Goal: Information Seeking & Learning: Check status

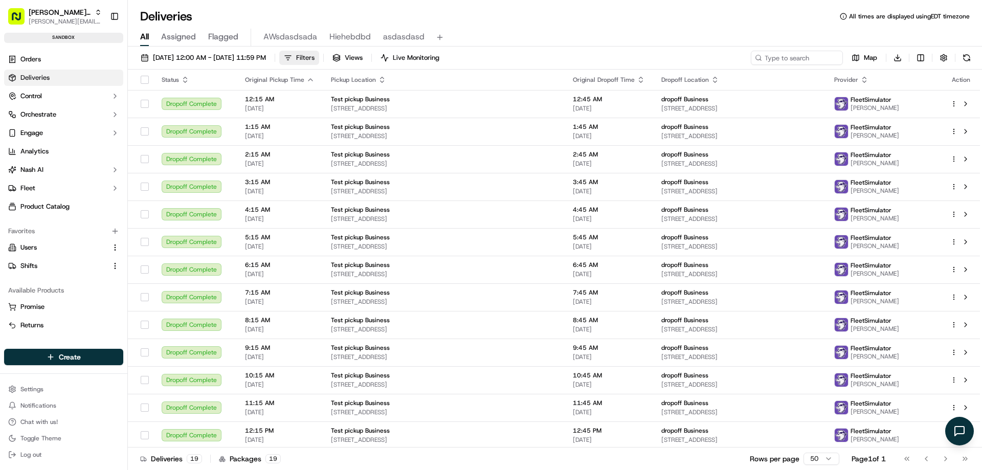
click at [314, 60] on span "Filters" at bounding box center [305, 57] width 18 height 9
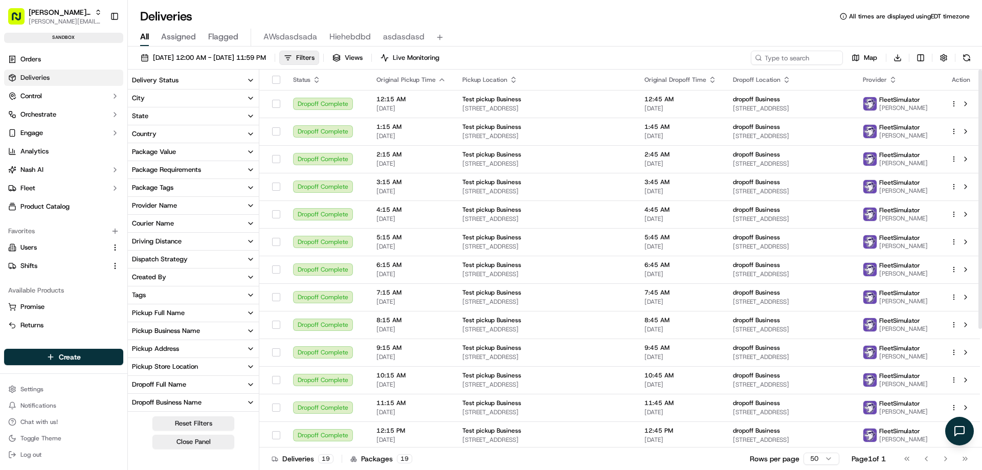
scroll to position [124, 0]
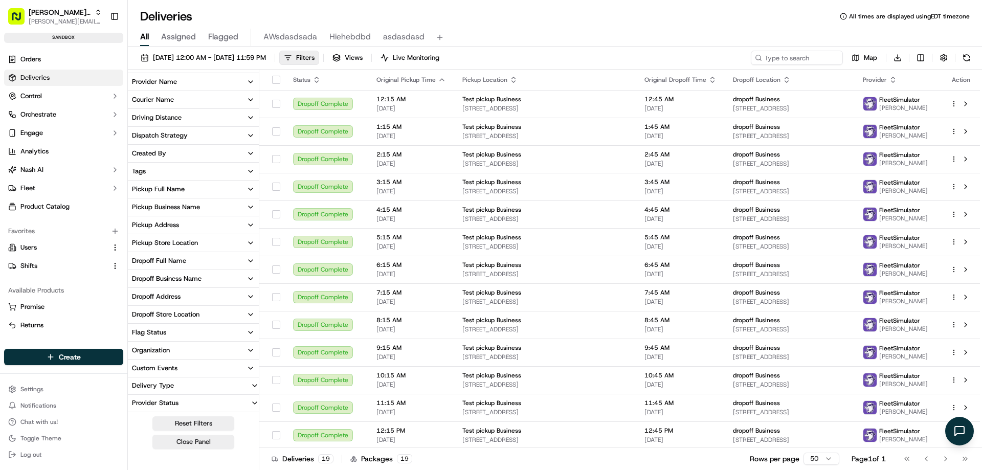
click at [170, 386] on div "Delivery Type" at bounding box center [153, 385] width 50 height 9
click at [134, 403] on button "Point To Point" at bounding box center [134, 401] width 8 height 8
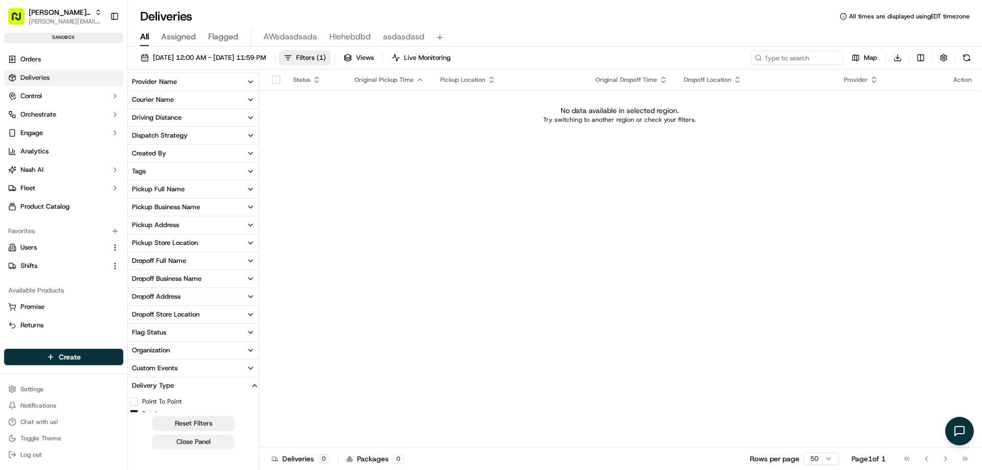
click at [186, 443] on button "Close Panel" at bounding box center [193, 442] width 82 height 14
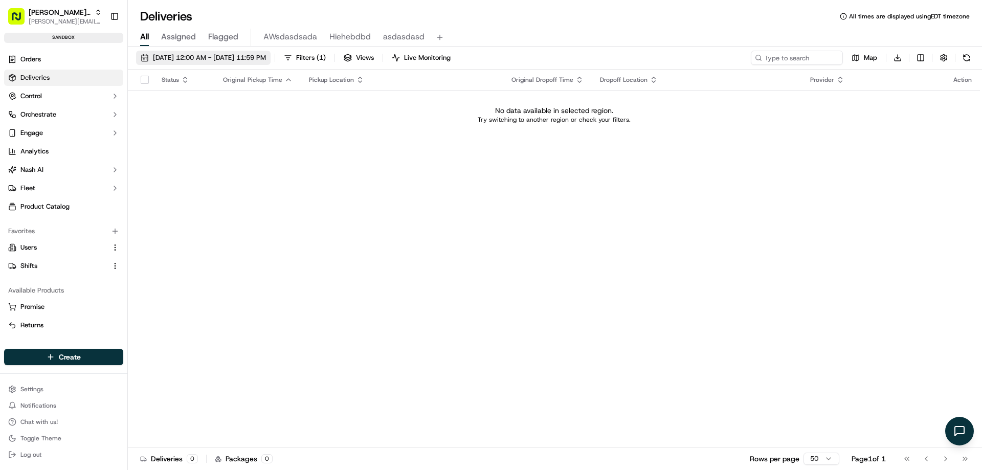
click at [270, 64] on button "[DATE] 12:00 AM - [DATE] 11:59 PM" at bounding box center [203, 58] width 134 height 14
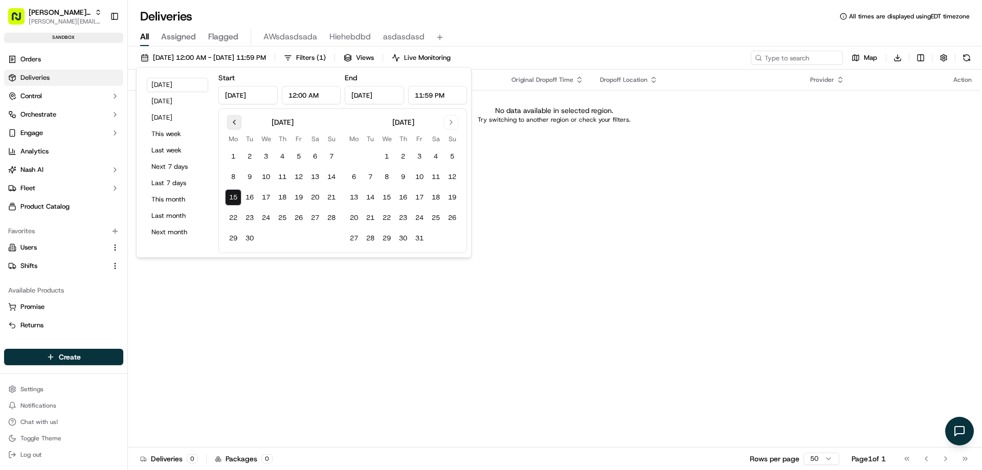
click at [234, 127] on button "Go to previous month" at bounding box center [234, 122] width 14 height 14
click at [252, 178] on button "5" at bounding box center [249, 177] width 16 height 16
type input "[DATE]"
click at [368, 196] on button "16" at bounding box center [370, 197] width 16 height 16
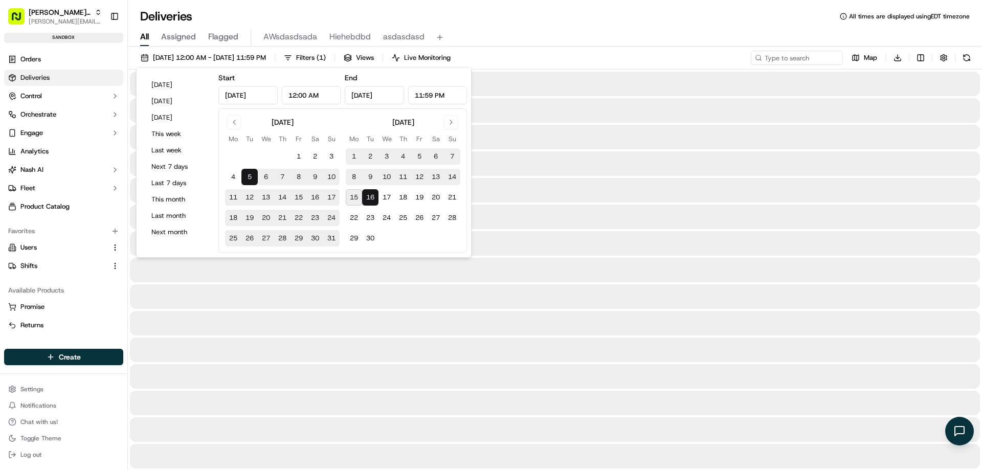
type input "[DATE]"
click at [560, 54] on div "[DATE] 12:00 AM - [DATE] 11:59 PM Filters ( 1 ) Views Live Monitoring Map Downl…" at bounding box center [555, 60] width 854 height 19
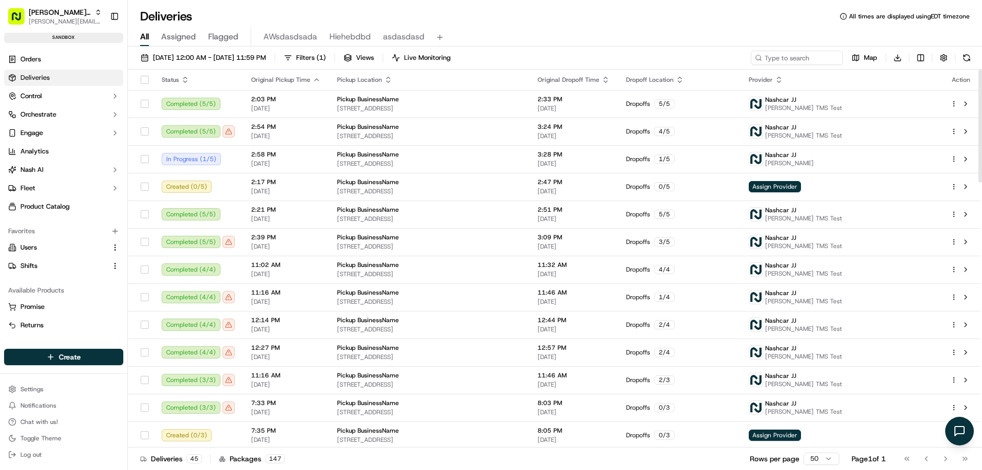
click at [955, 159] on html "[PERSON_NAME] Org [PERSON_NAME][EMAIL_ADDRESS][DOMAIN_NAME] Toggle Sidebar sand…" at bounding box center [491, 235] width 982 height 470
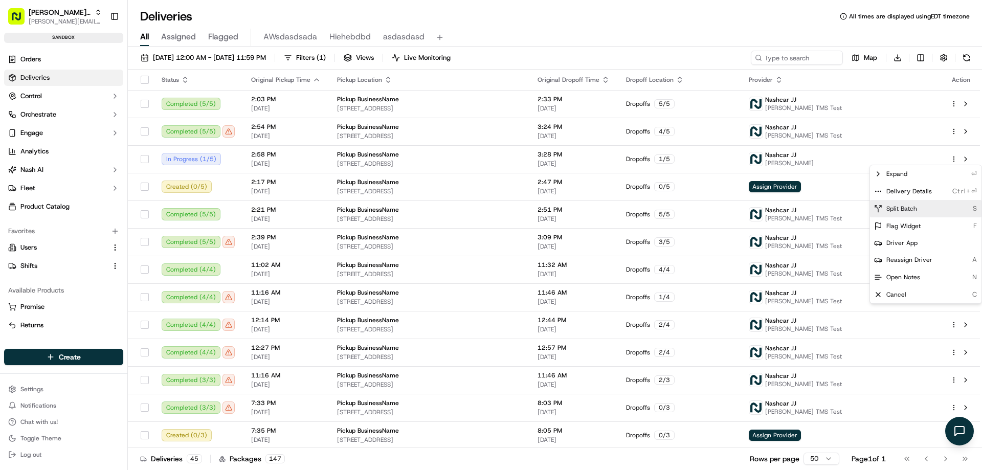
click at [902, 208] on span "Split Batch" at bounding box center [901, 209] width 31 height 8
